Goal: Find specific page/section: Find specific page/section

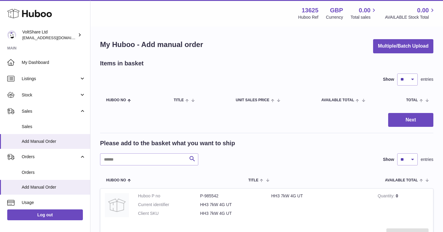
click at [298, 122] on div "Next" at bounding box center [266, 120] width 333 height 14
click at [46, 125] on span "Sales" at bounding box center [54, 127] width 64 height 6
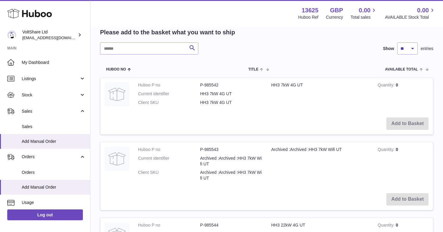
scroll to position [183, 0]
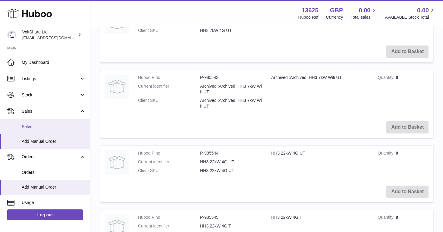
click at [45, 123] on link "Sales" at bounding box center [45, 126] width 90 height 15
click at [29, 130] on link "Sales" at bounding box center [45, 126] width 90 height 15
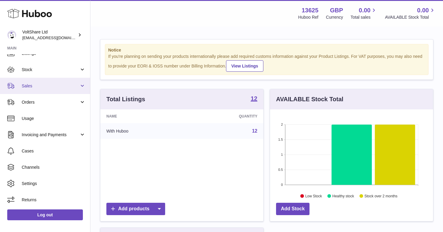
click at [48, 83] on span "Sales" at bounding box center [51, 86] width 58 height 6
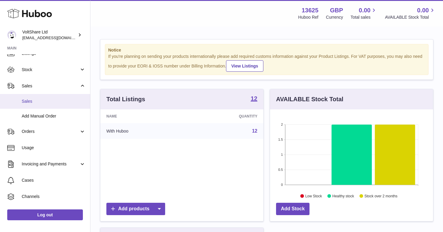
click at [41, 100] on span "Sales" at bounding box center [54, 102] width 64 height 6
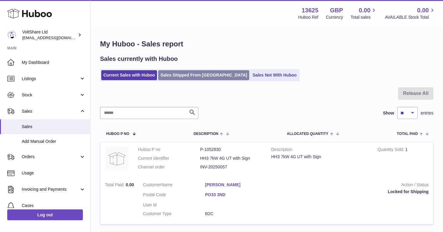
click at [193, 74] on link "Sales Shipped From Huboo" at bounding box center [203, 75] width 91 height 10
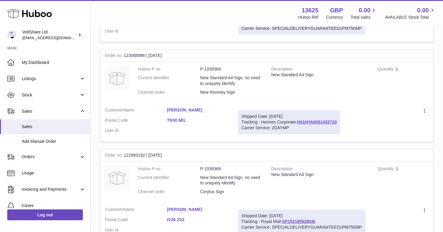
scroll to position [155, 0]
